Goal: Transaction & Acquisition: Purchase product/service

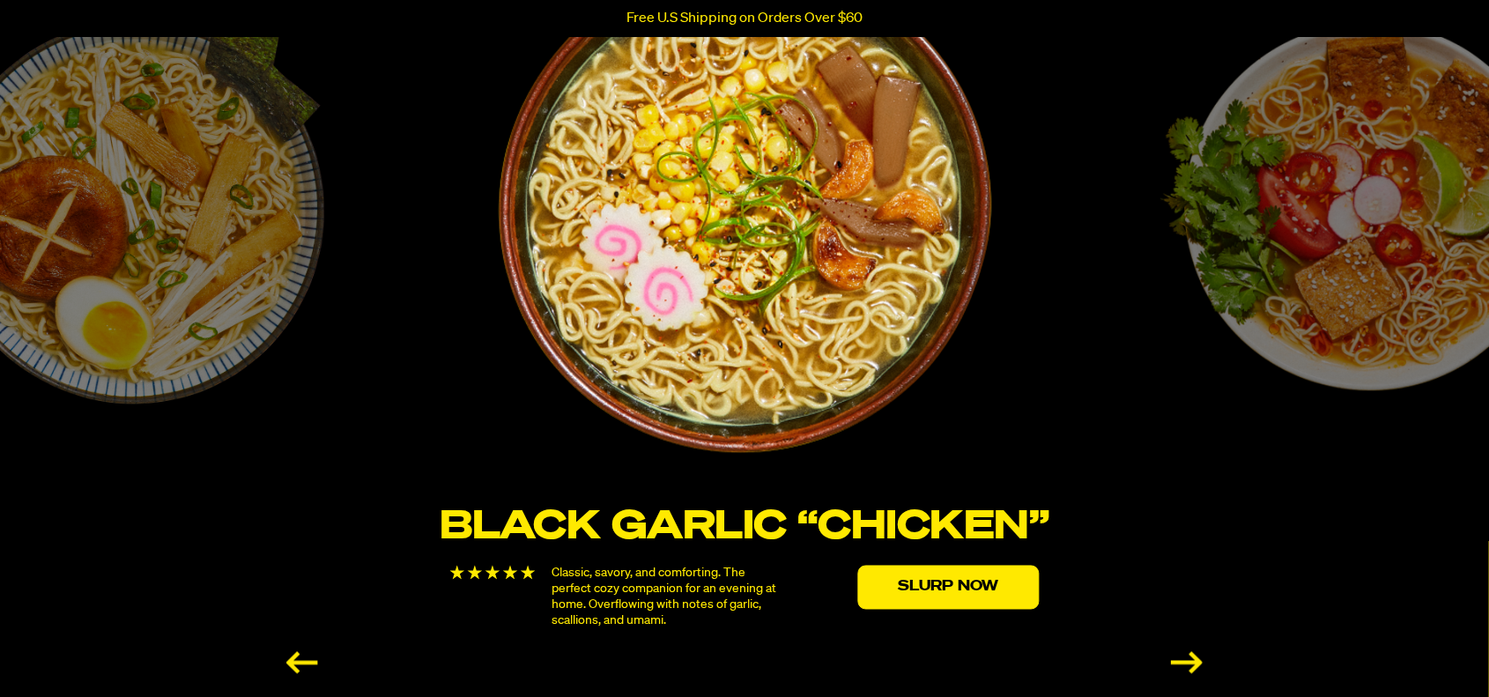
scroll to position [3029, 0]
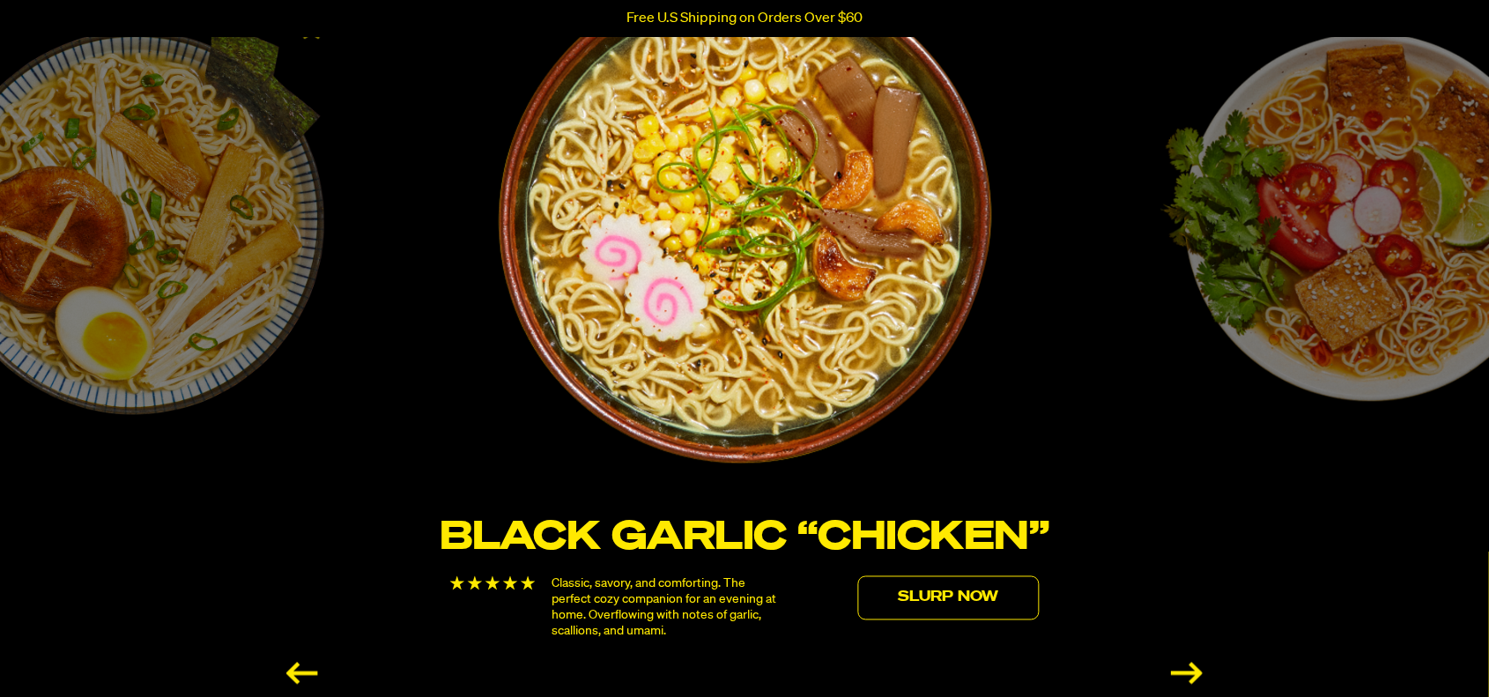
click at [969, 604] on link "Slurp Now" at bounding box center [948, 598] width 181 height 44
